Goal: Transaction & Acquisition: Purchase product/service

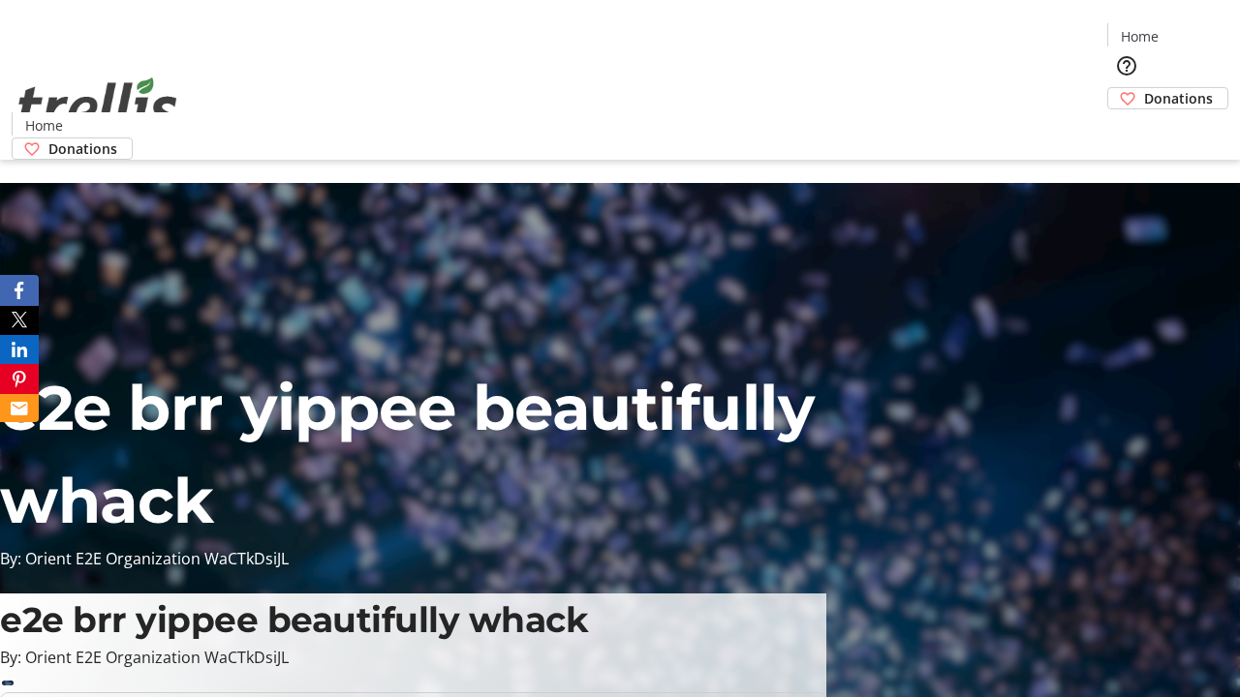
click at [1184, 29] on span "Sign Up" at bounding box center [1192, 26] width 56 height 23
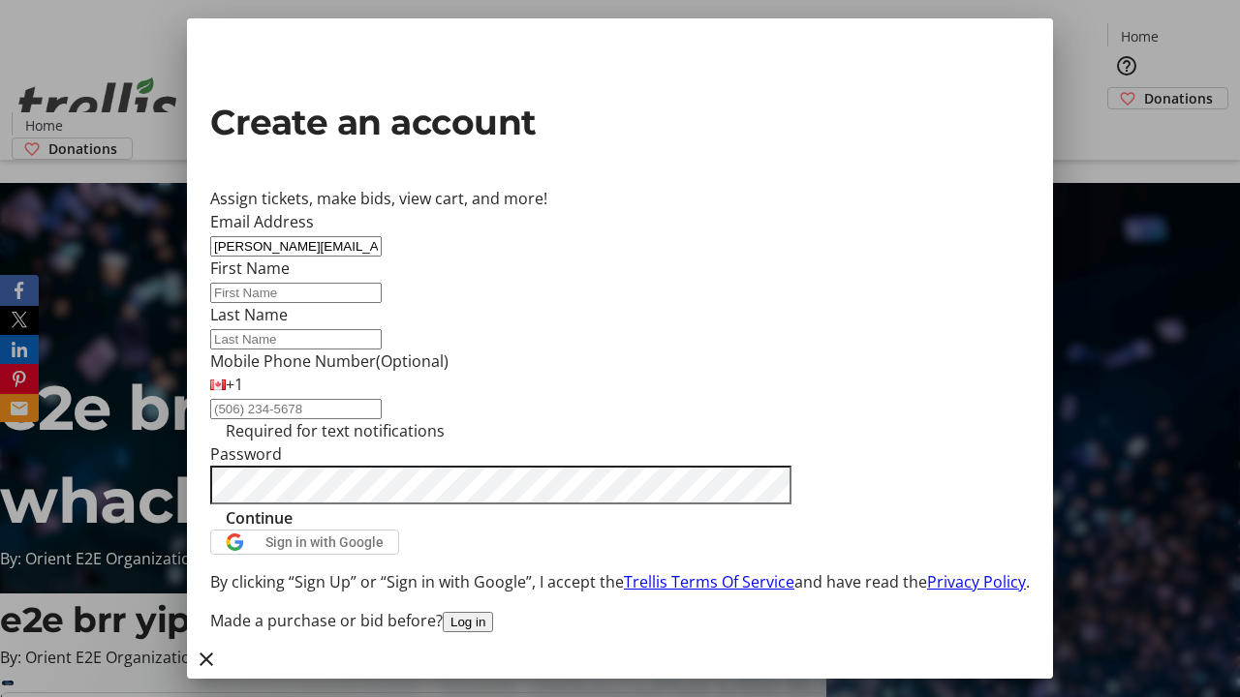
type input "[PERSON_NAME][EMAIL_ADDRESS][DOMAIN_NAME]"
type input "[PERSON_NAME]"
type input "Leannon"
click at [292, 530] on span "Continue" at bounding box center [259, 518] width 67 height 23
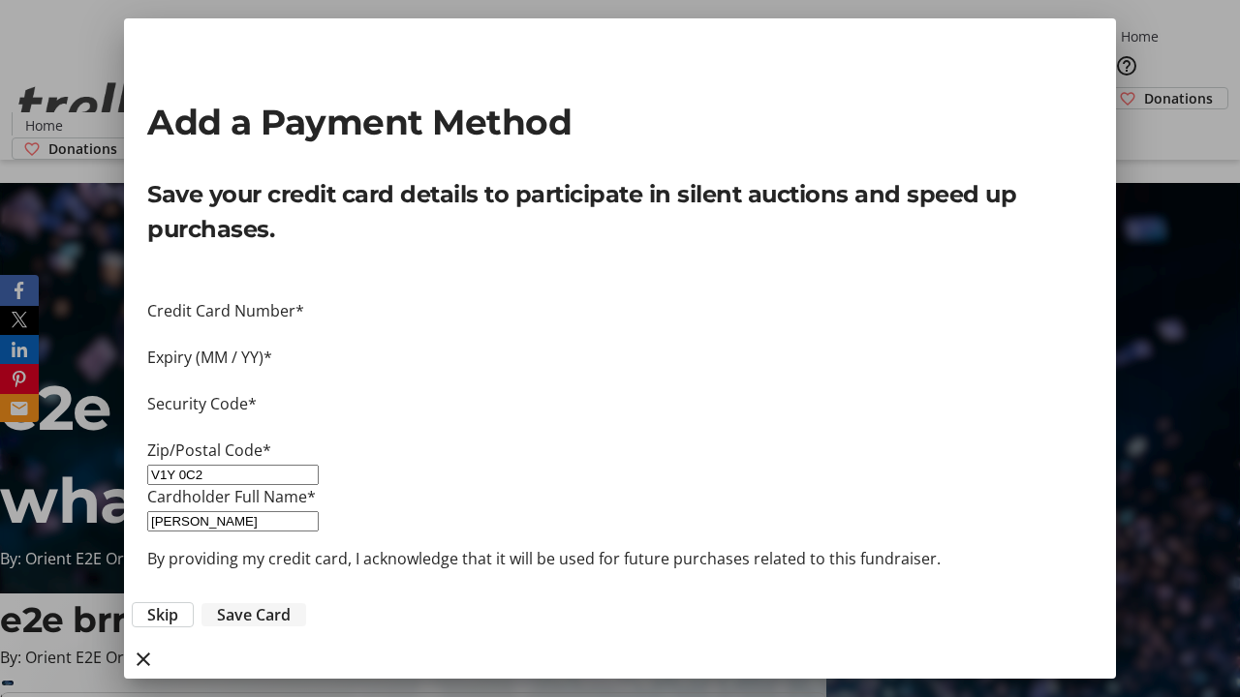
type input "V1Y 0C2"
click at [291, 603] on span "Save Card" at bounding box center [254, 614] width 74 height 23
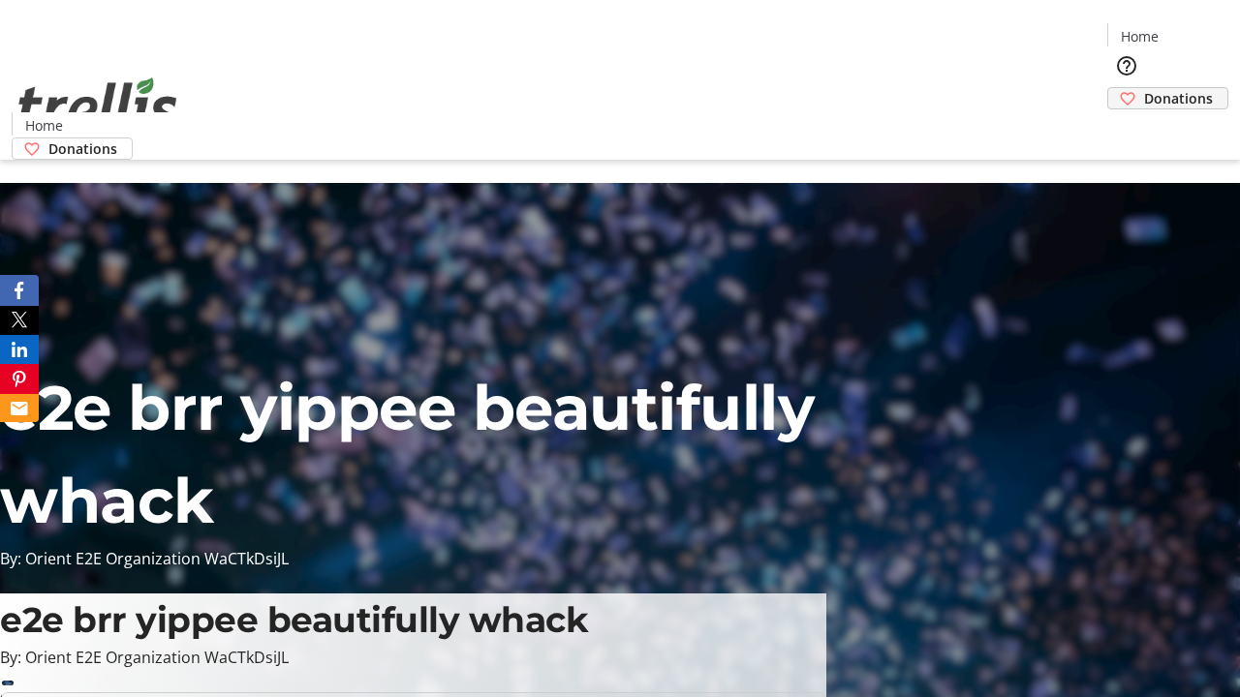
click at [1144, 88] on span "Donations" at bounding box center [1178, 98] width 69 height 20
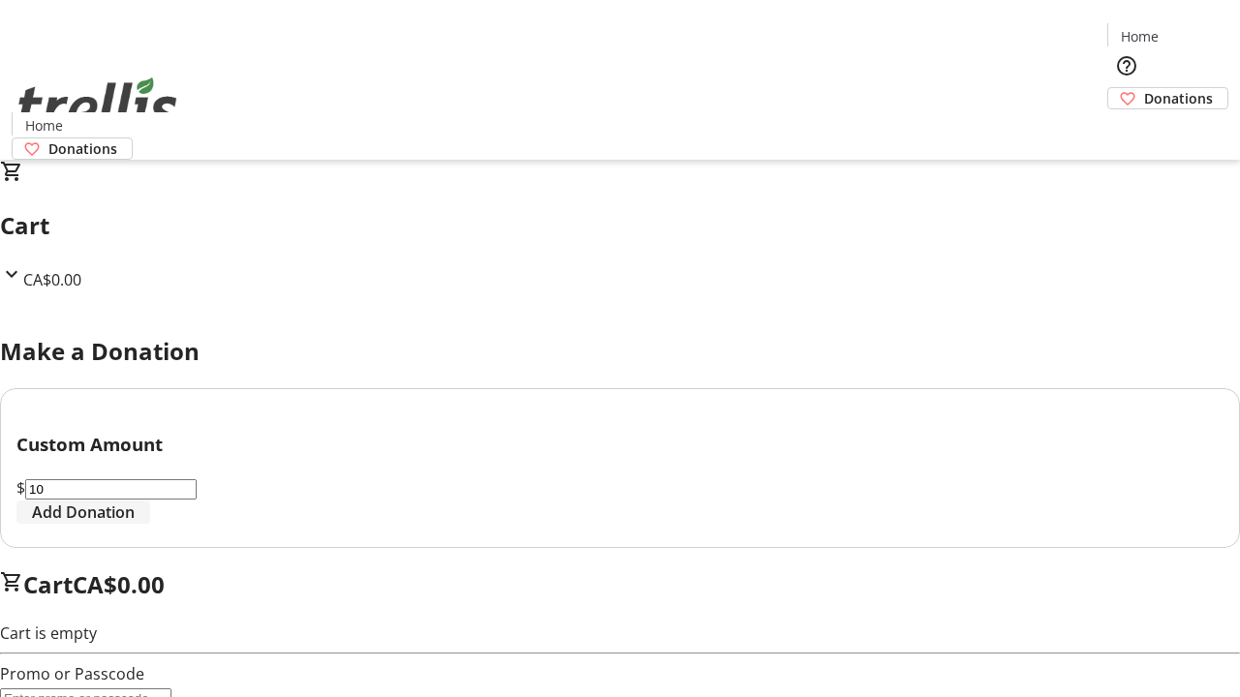
click at [135, 524] on span "Add Donation" at bounding box center [83, 512] width 103 height 23
select select "CA"
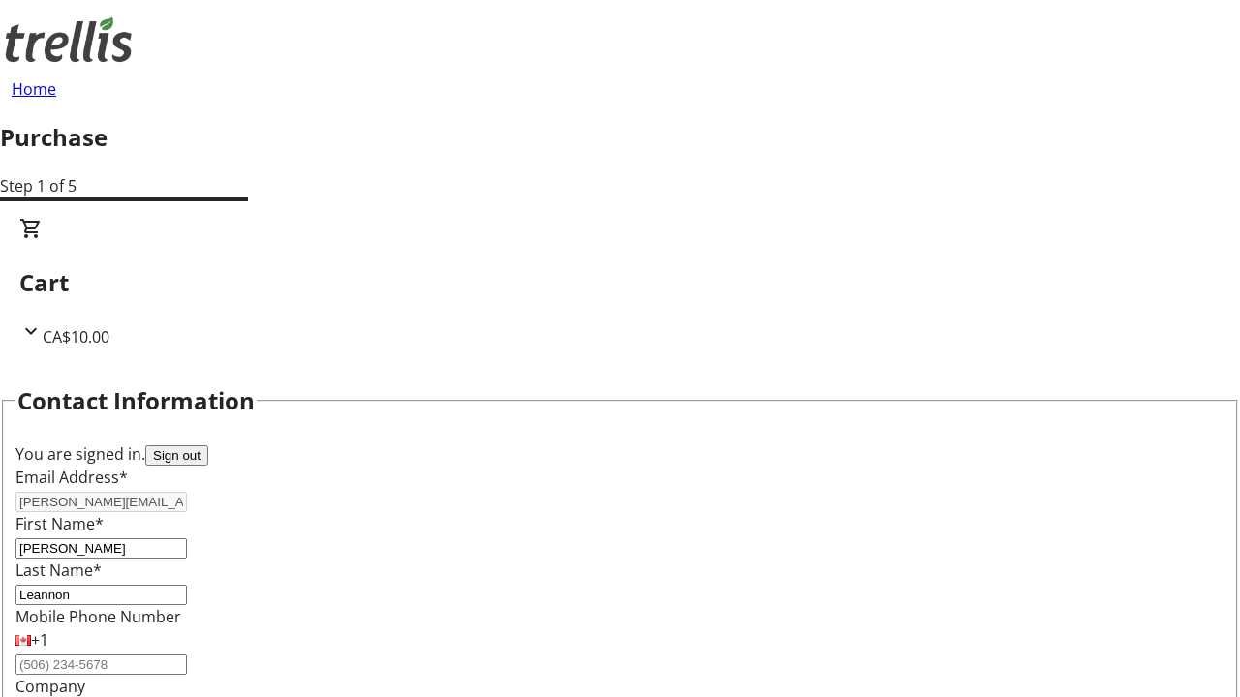
type input "[STREET_ADDRESS][PERSON_NAME]"
type input "Kelowna"
select select "BC"
type input "Kelowna"
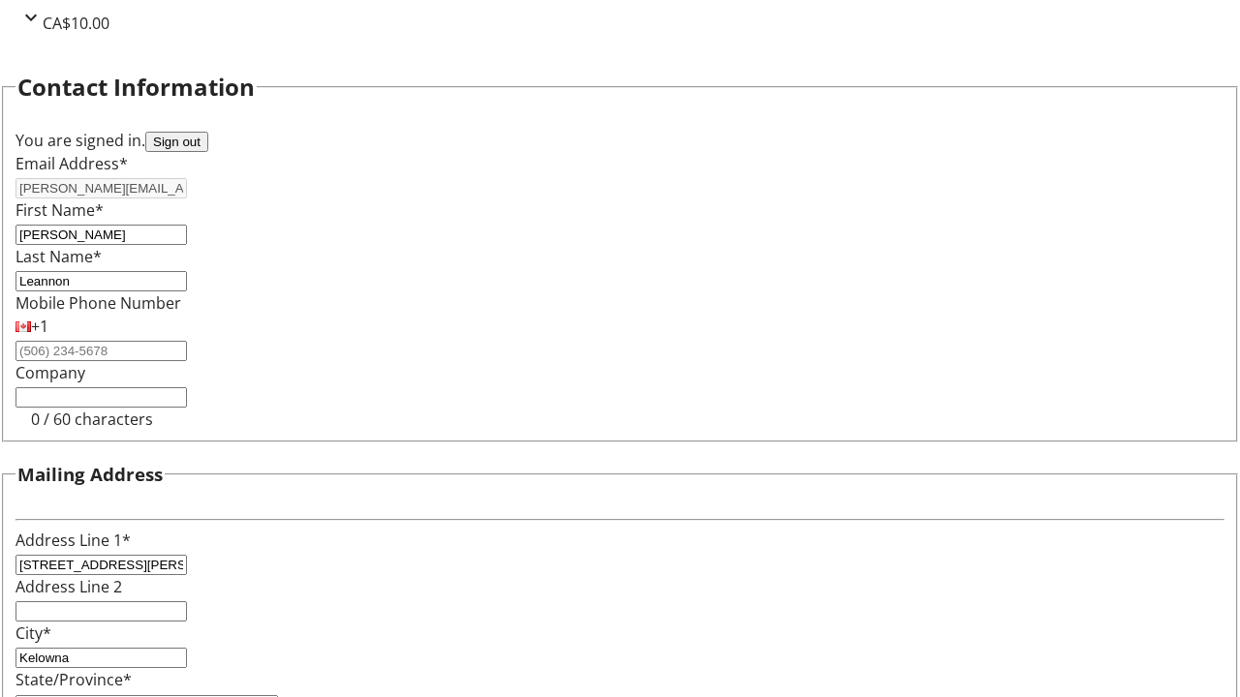
type input "V1Y 0C2"
